Goal: Task Accomplishment & Management: Use online tool/utility

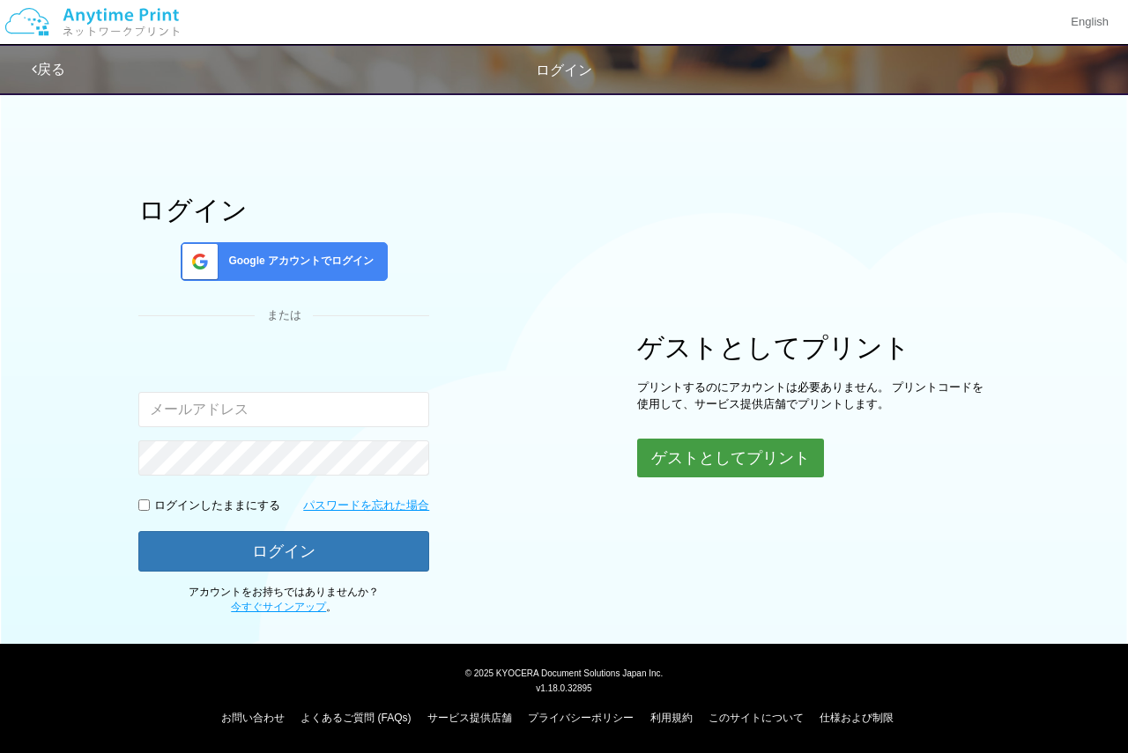
click at [671, 470] on button "ゲストとしてプリント" at bounding box center [730, 458] width 187 height 39
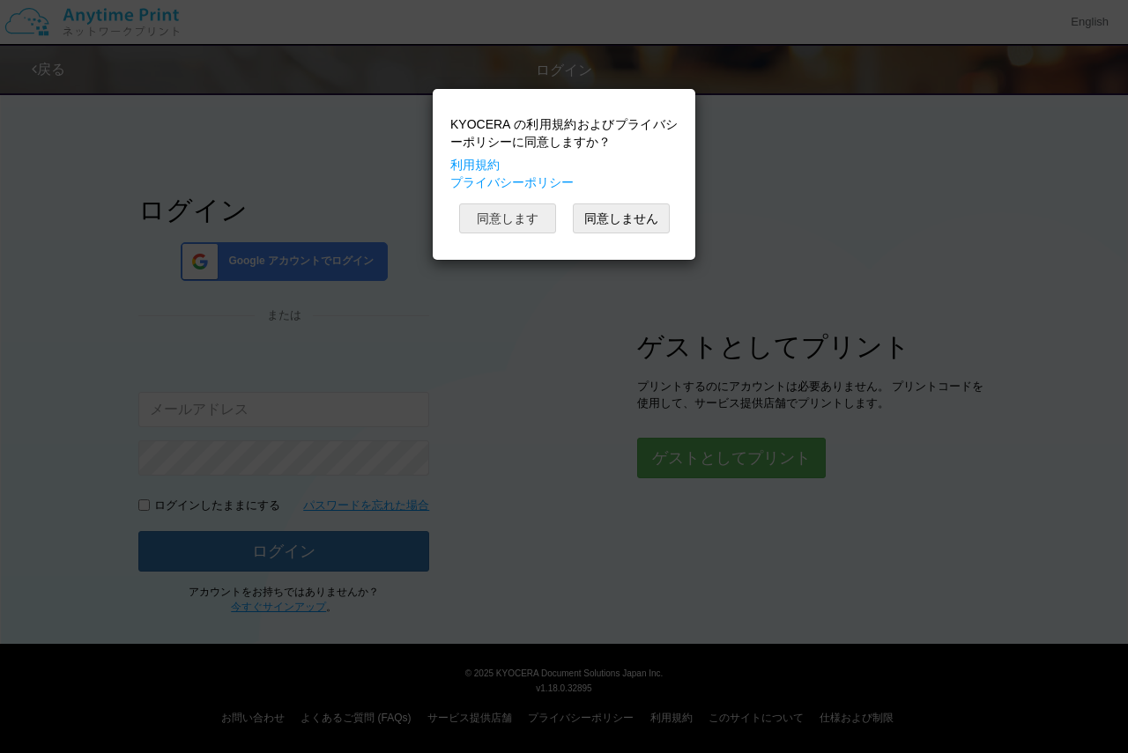
click at [500, 205] on button "同意します" at bounding box center [507, 219] width 97 height 30
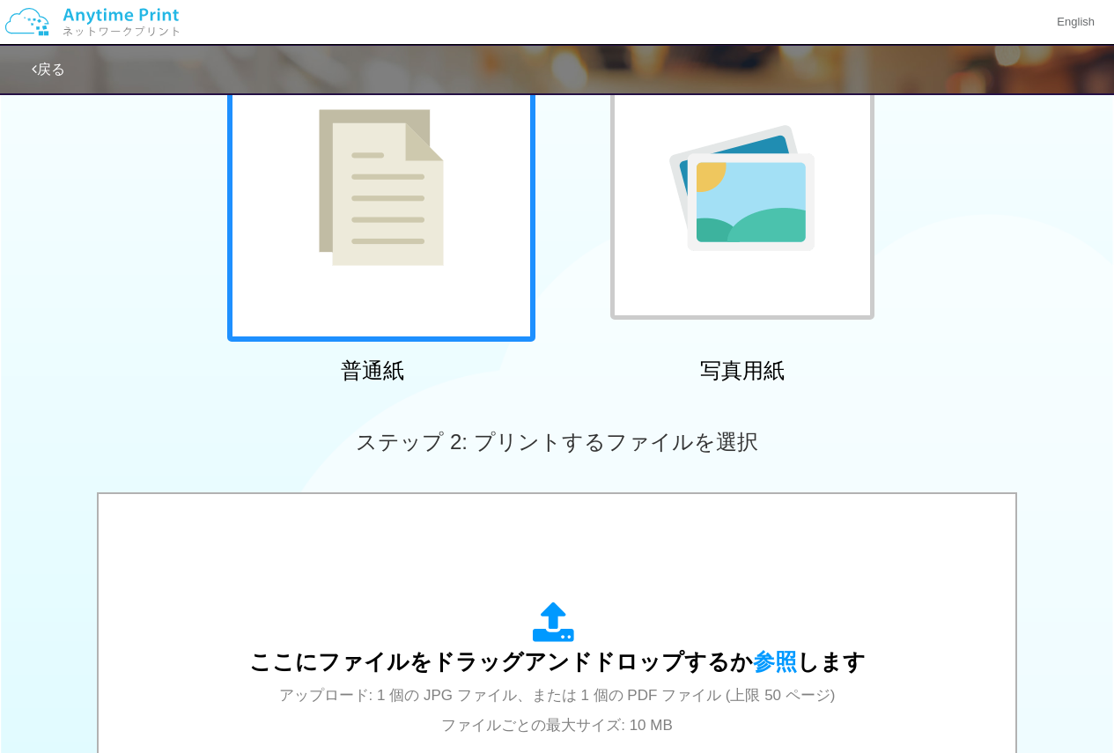
scroll to position [352, 0]
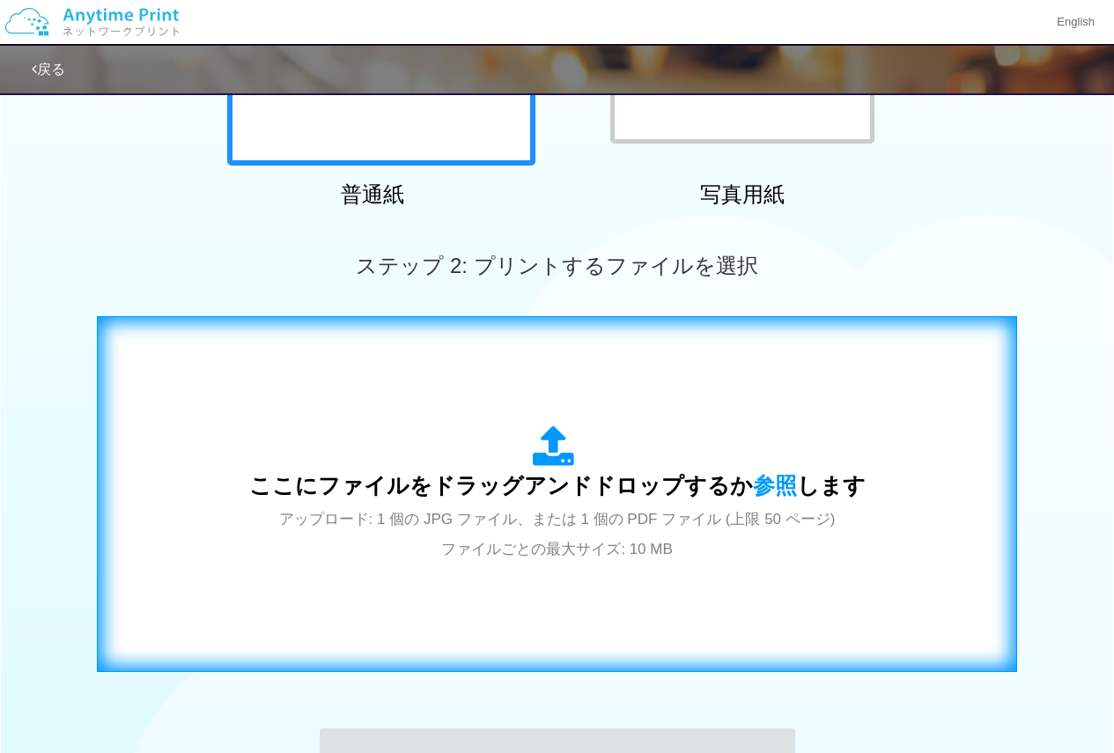
click at [691, 451] on div "ここにファイルをドラッグアンドドロップするか 参照 します アップロード: 1 個の JPG ファイル、または 1 個の PDF ファイル (上限 50 ペー…" at bounding box center [557, 494] width 617 height 137
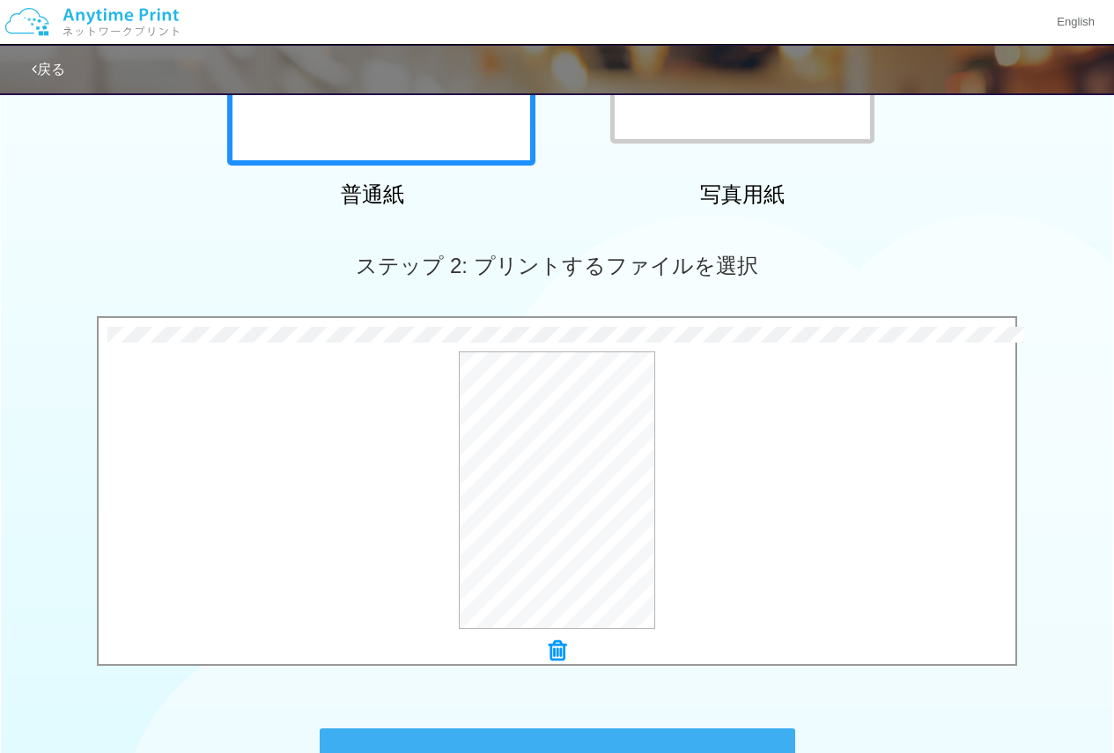
scroll to position [587, 0]
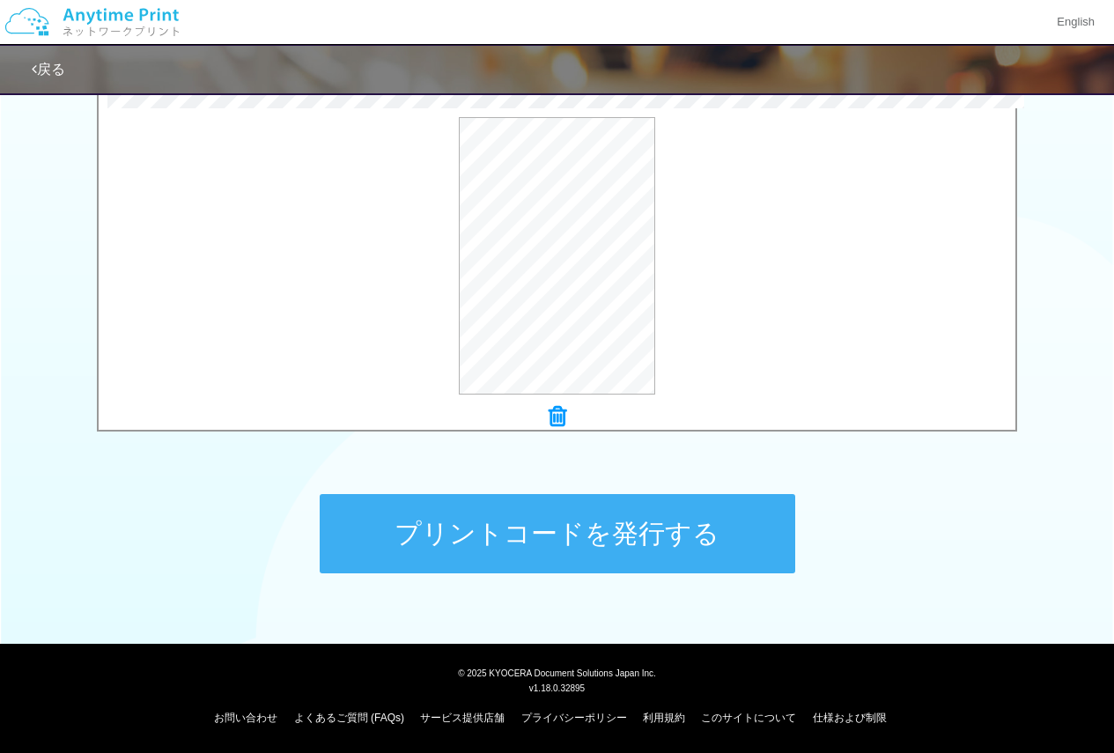
click at [534, 546] on button "プリントコードを発行する" at bounding box center [558, 533] width 476 height 79
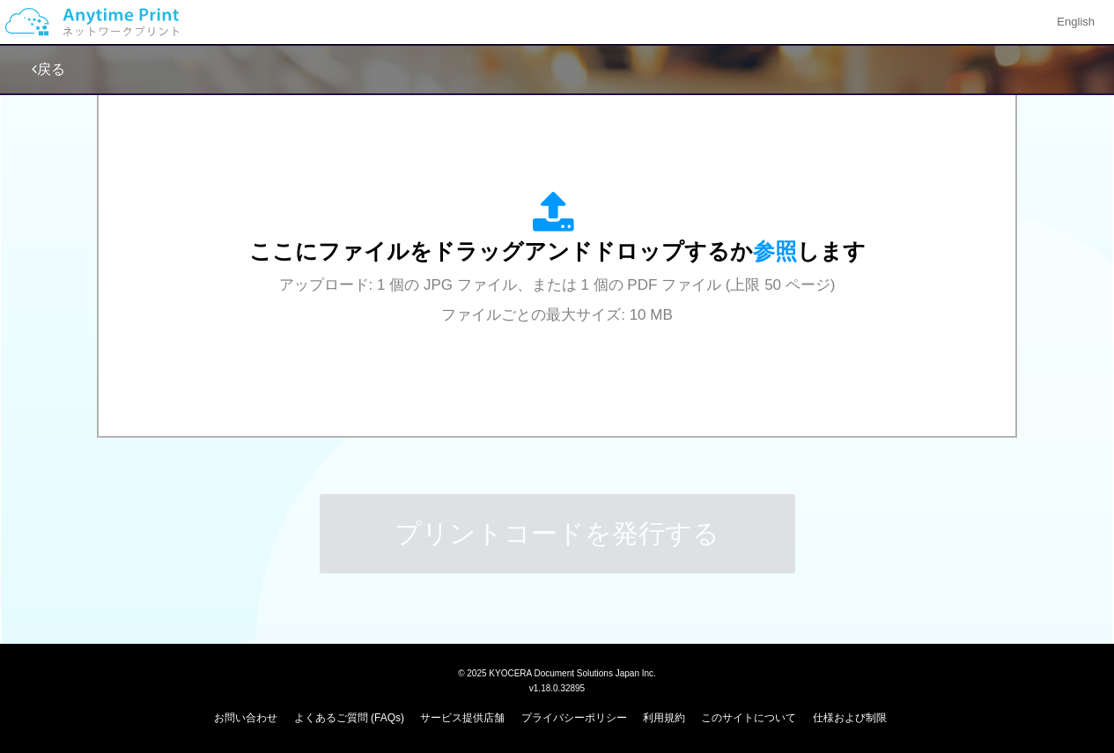
scroll to position [0, 0]
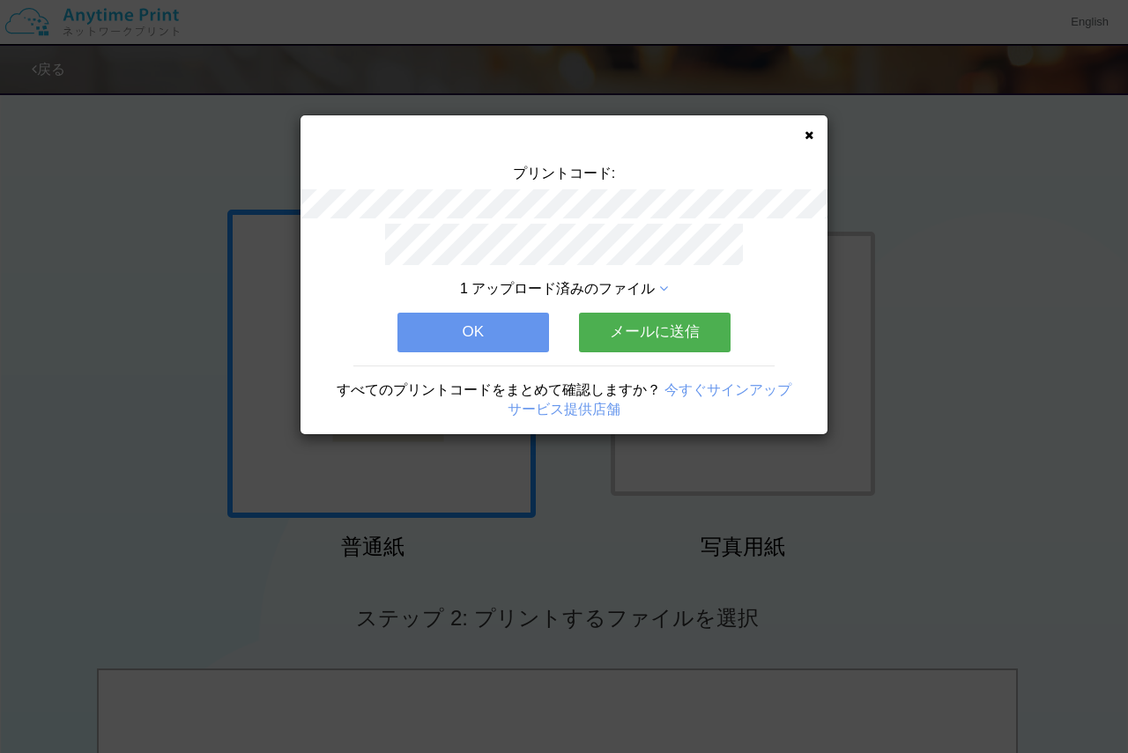
click at [808, 133] on icon at bounding box center [808, 135] width 9 height 11
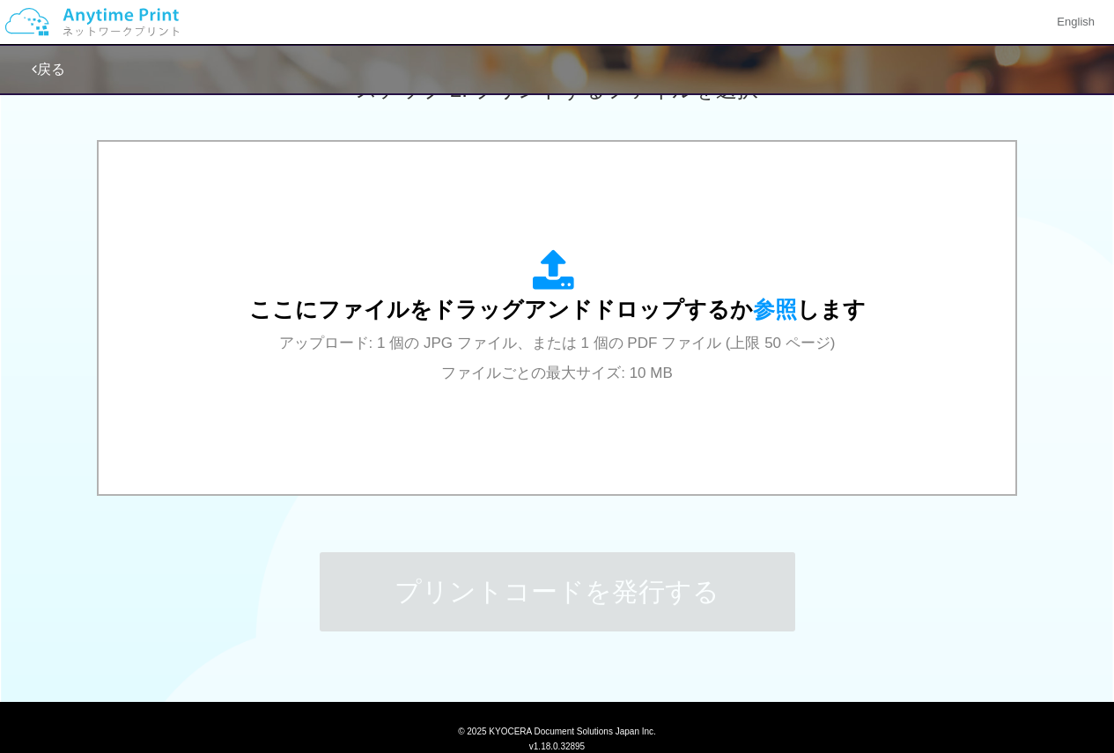
scroll to position [440, 0]
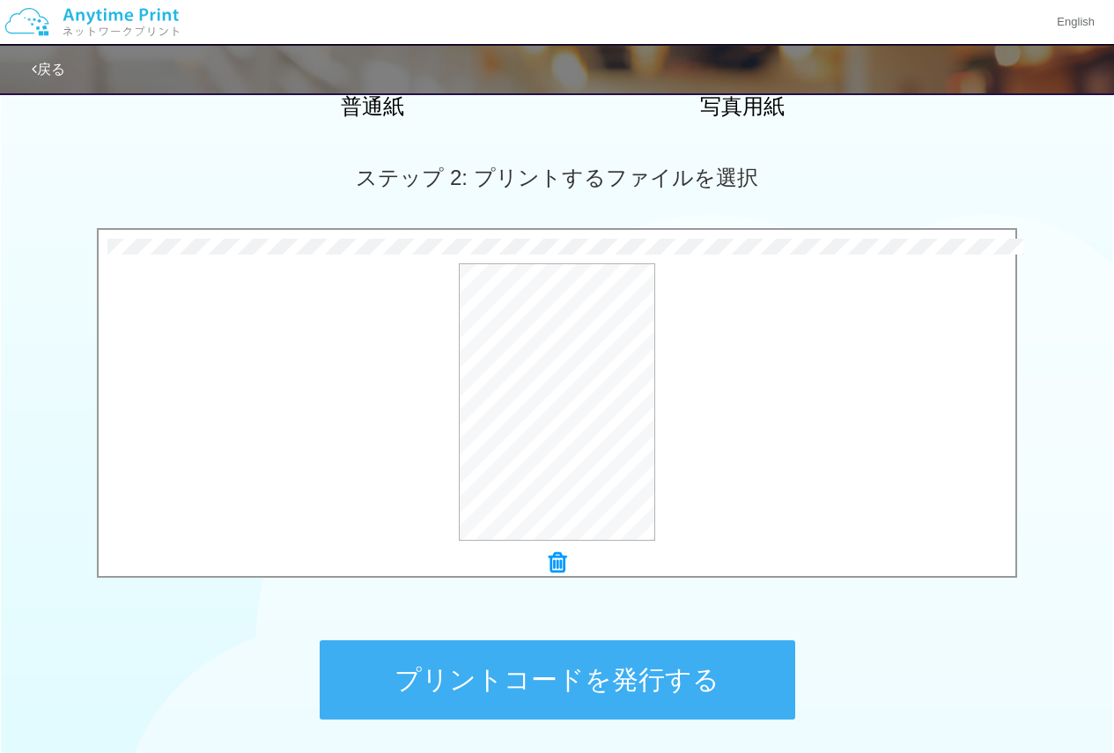
click at [577, 666] on button "プリントコードを発行する" at bounding box center [558, 679] width 476 height 79
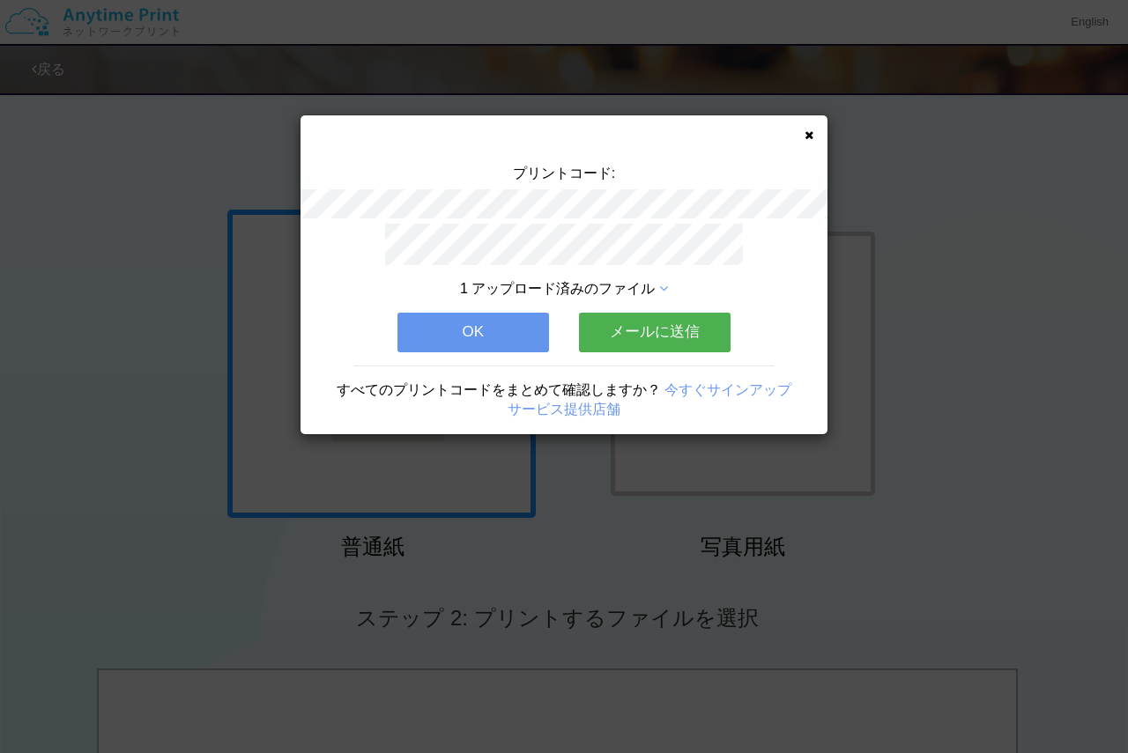
click at [807, 144] on div "プリントコード: 1 アップロード済みのファイル OK メールに送信 すべてのプリントコードをまとめて確認しますか？ 今すぐサインアップ サービス提供店舗" at bounding box center [563, 274] width 527 height 319
click at [810, 140] on div "プリントコード: 1 アップロード済みのファイル OK メールに送信 すべてのプリントコードをまとめて確認しますか？ 今すぐサインアップ サービス提供店舗" at bounding box center [563, 274] width 527 height 319
click at [811, 138] on icon at bounding box center [808, 135] width 9 height 11
